Goal: Task Accomplishment & Management: Manage account settings

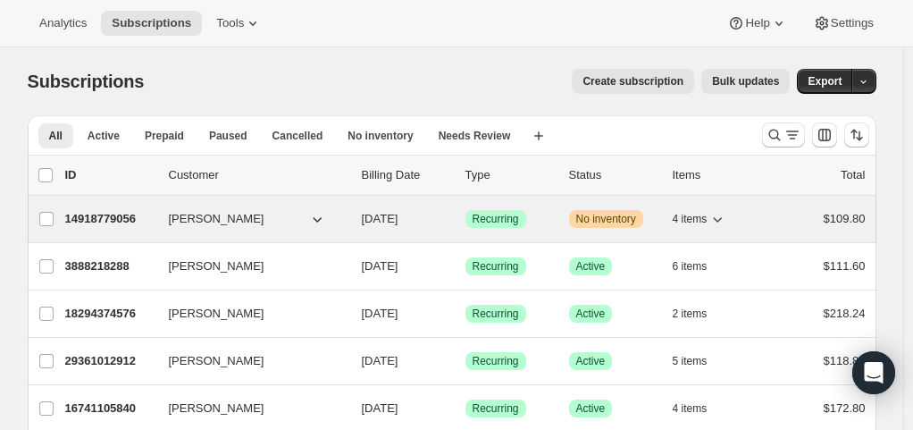
click at [96, 225] on p "14918779056" at bounding box center [109, 219] width 89 height 18
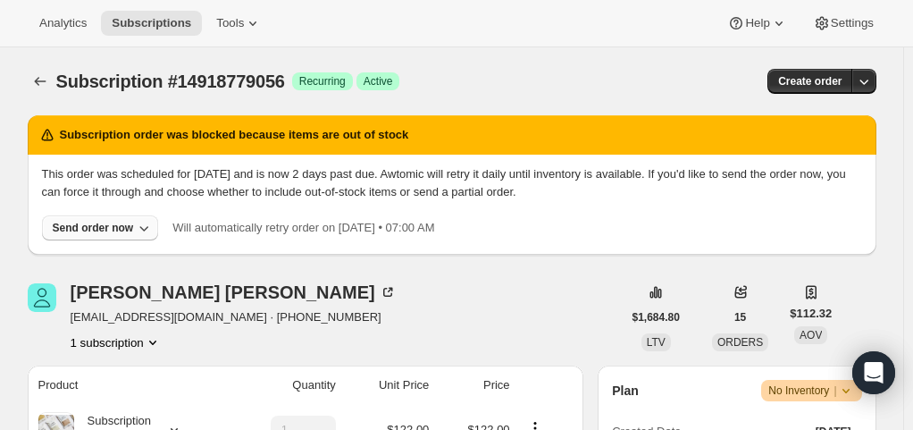
click at [118, 225] on div "Send order now" at bounding box center [93, 228] width 81 height 14
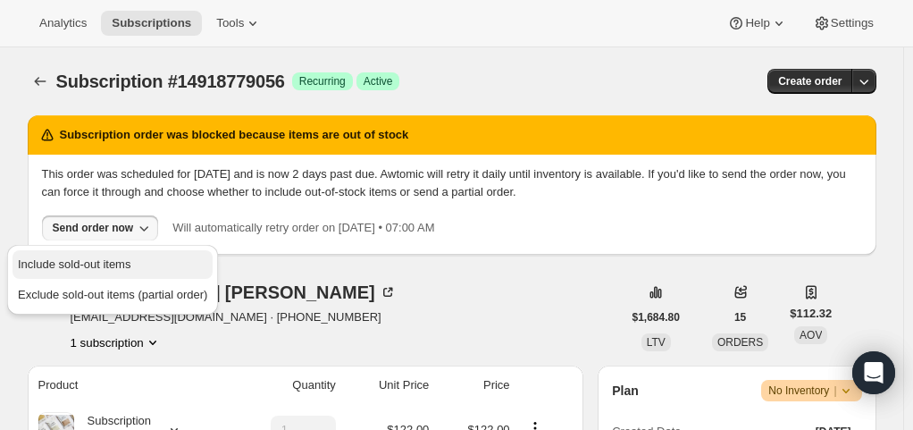
click at [128, 264] on span "Include sold-out items" at bounding box center [74, 263] width 113 height 13
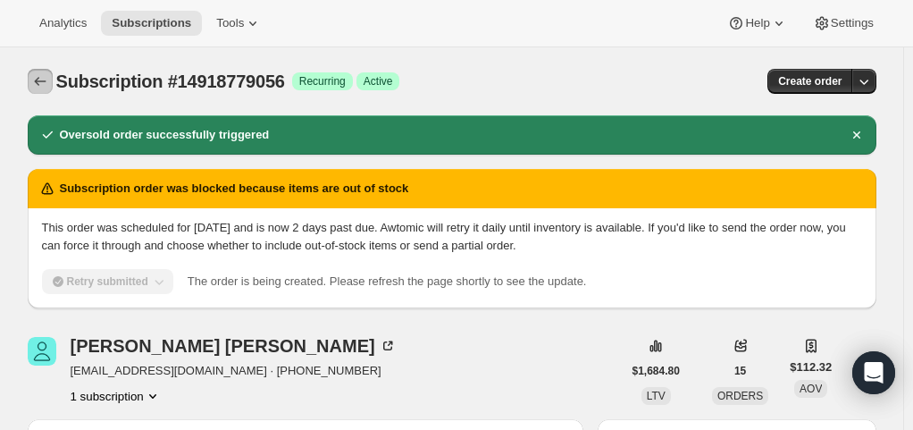
click at [37, 72] on icon "Subscriptions" at bounding box center [40, 81] width 18 height 18
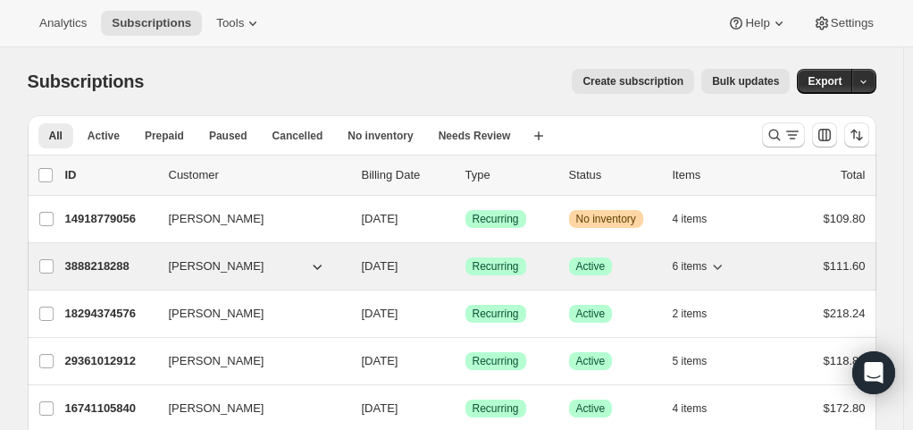
click at [118, 261] on p "3888218288" at bounding box center [109, 266] width 89 height 18
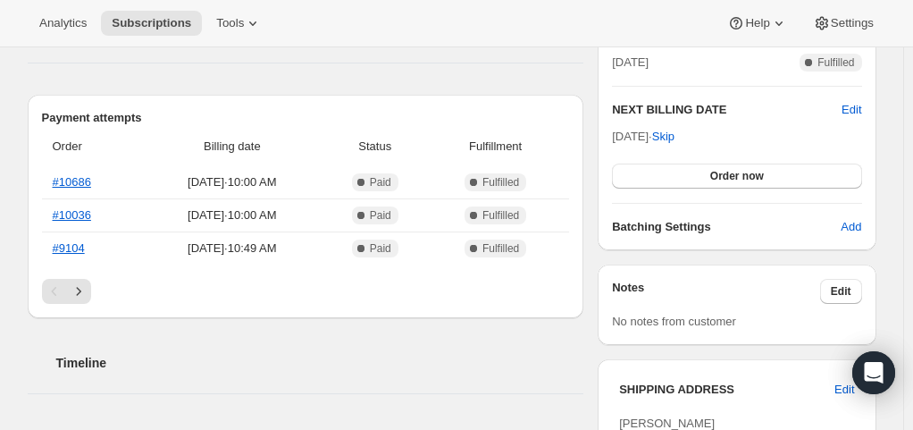
scroll to position [422, 0]
click at [737, 171] on span "Order now" at bounding box center [737, 177] width 54 height 14
click at [736, 174] on span "Click to confirm" at bounding box center [736, 177] width 81 height 14
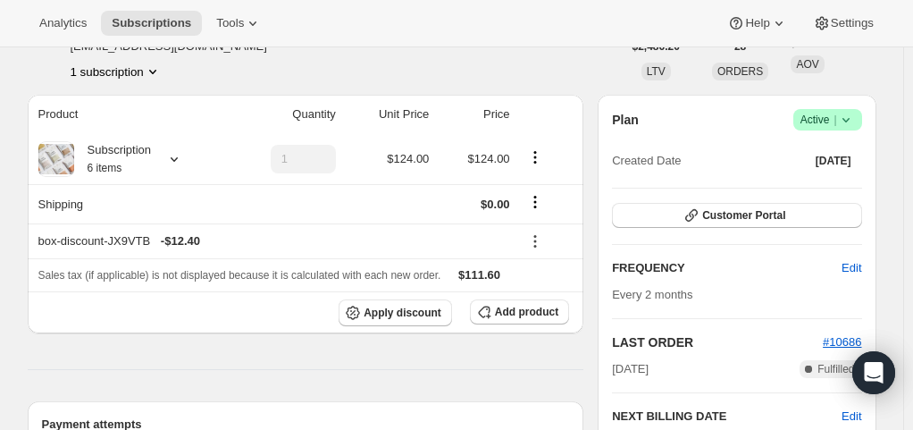
scroll to position [0, 0]
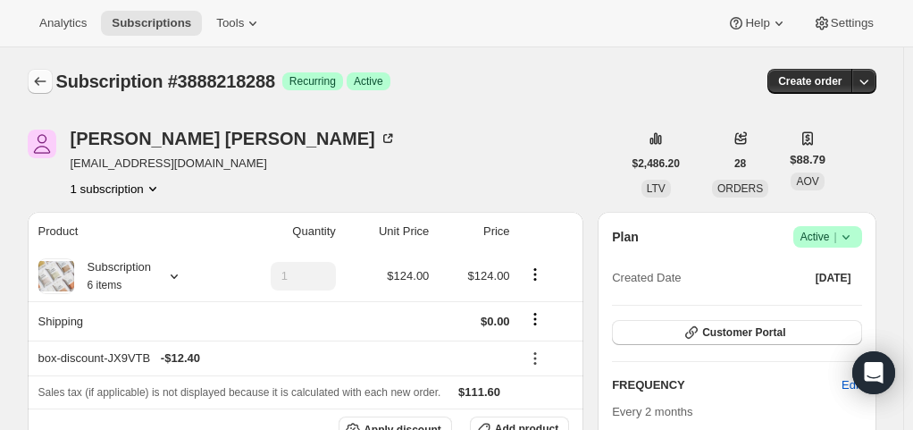
click at [42, 81] on icon "Subscriptions" at bounding box center [40, 81] width 12 height 9
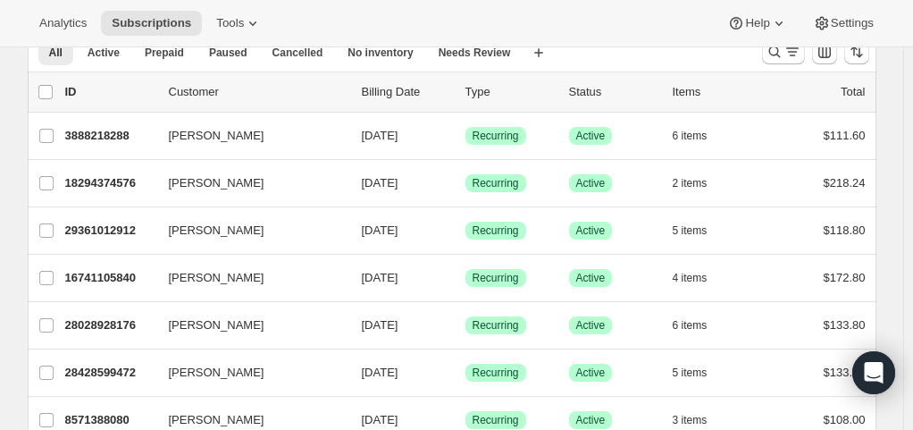
scroll to position [84, 0]
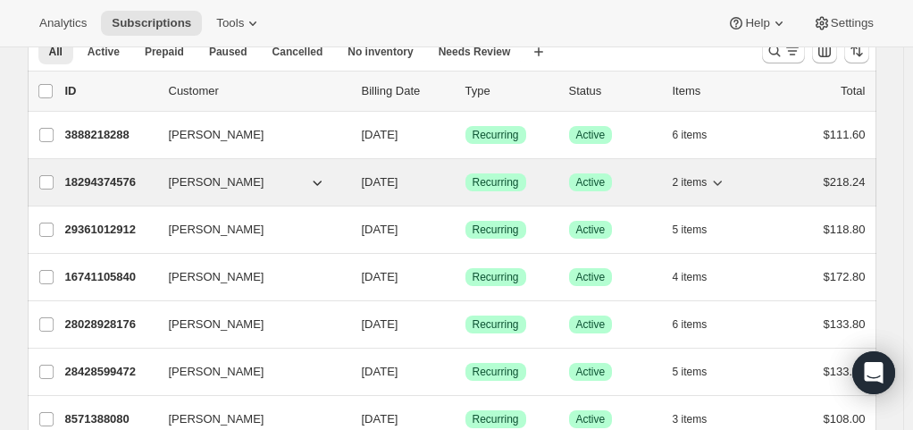
click at [713, 182] on icon "button" at bounding box center [717, 182] width 18 height 18
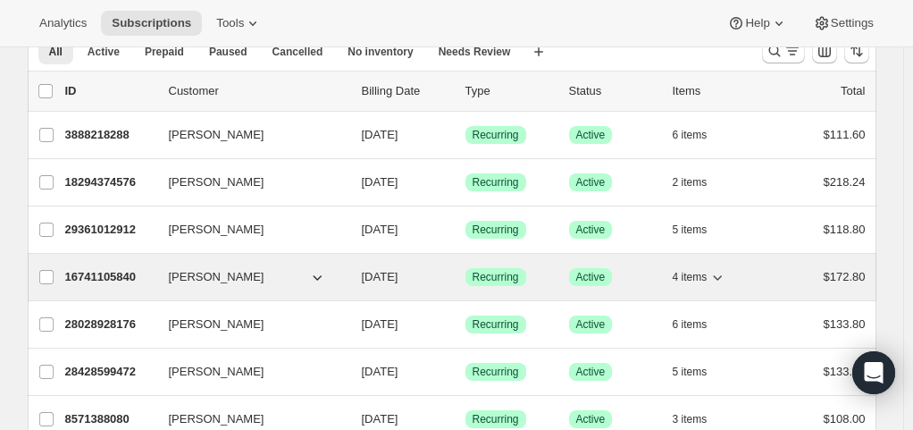
click at [710, 286] on button "4 items" at bounding box center [699, 276] width 54 height 25
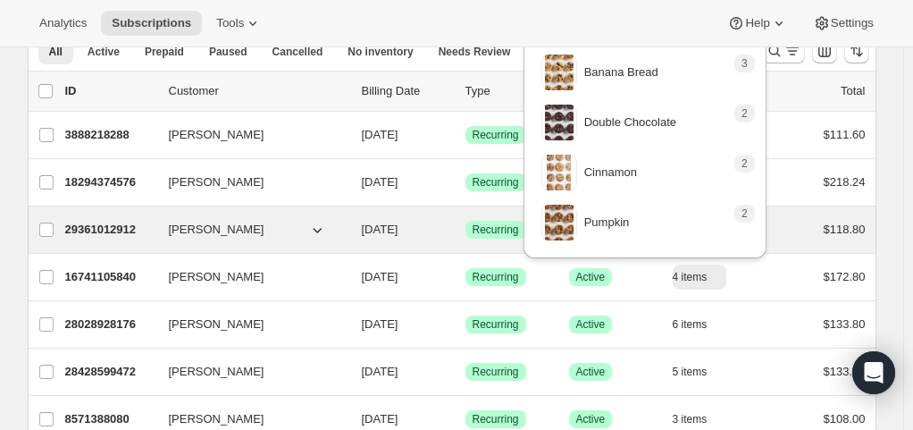
click at [199, 222] on span "[PERSON_NAME]" at bounding box center [217, 230] width 96 height 18
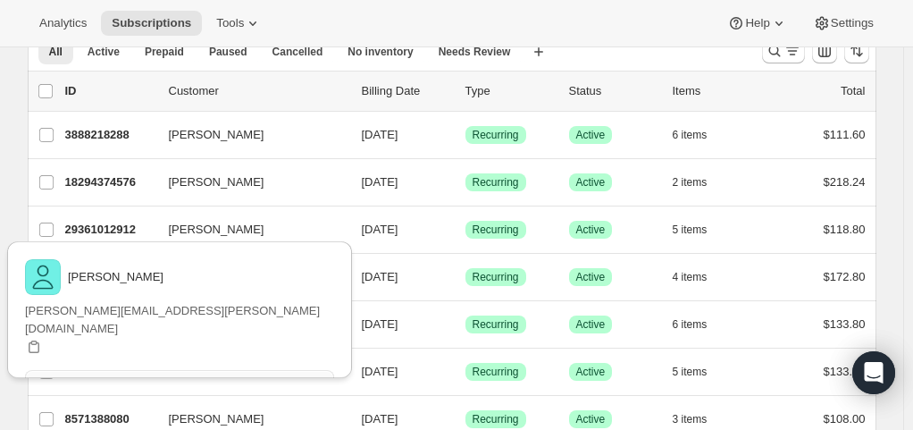
click at [217, 375] on span "View customer" at bounding box center [179, 382] width 75 height 14
